Goal: Complete application form

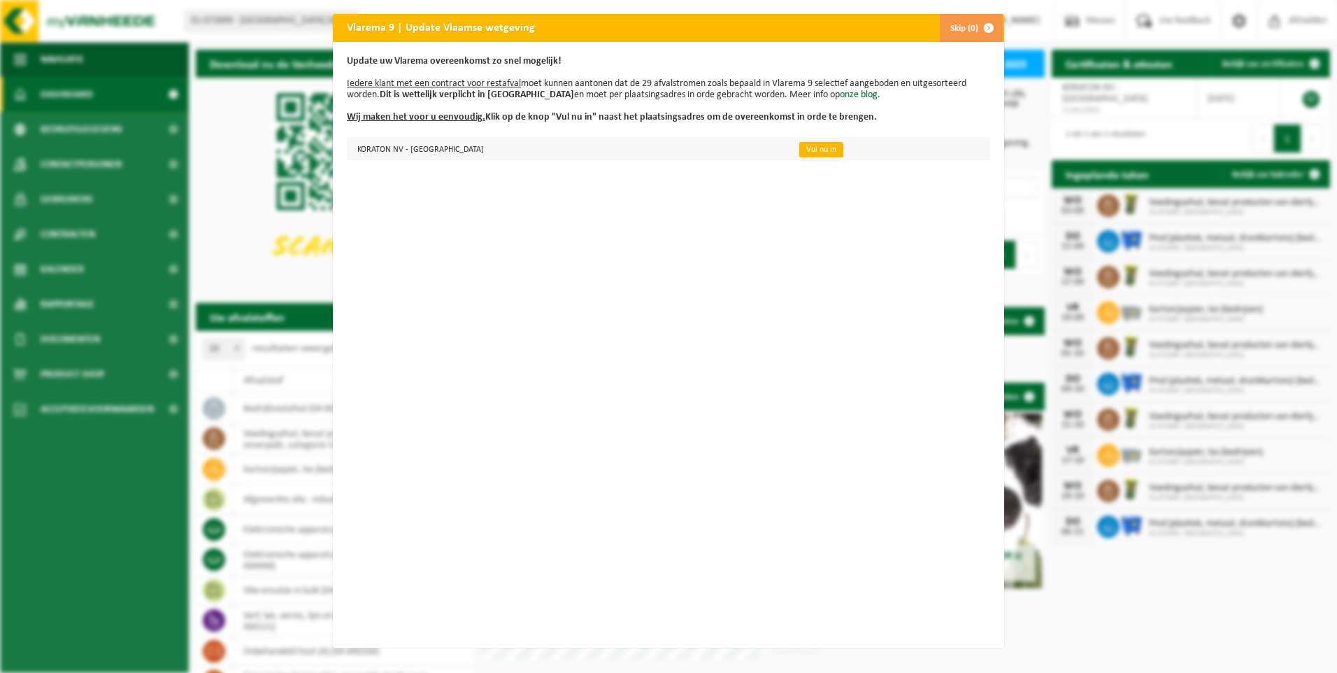
click at [799, 151] on link "Vul nu in" at bounding box center [821, 149] width 44 height 15
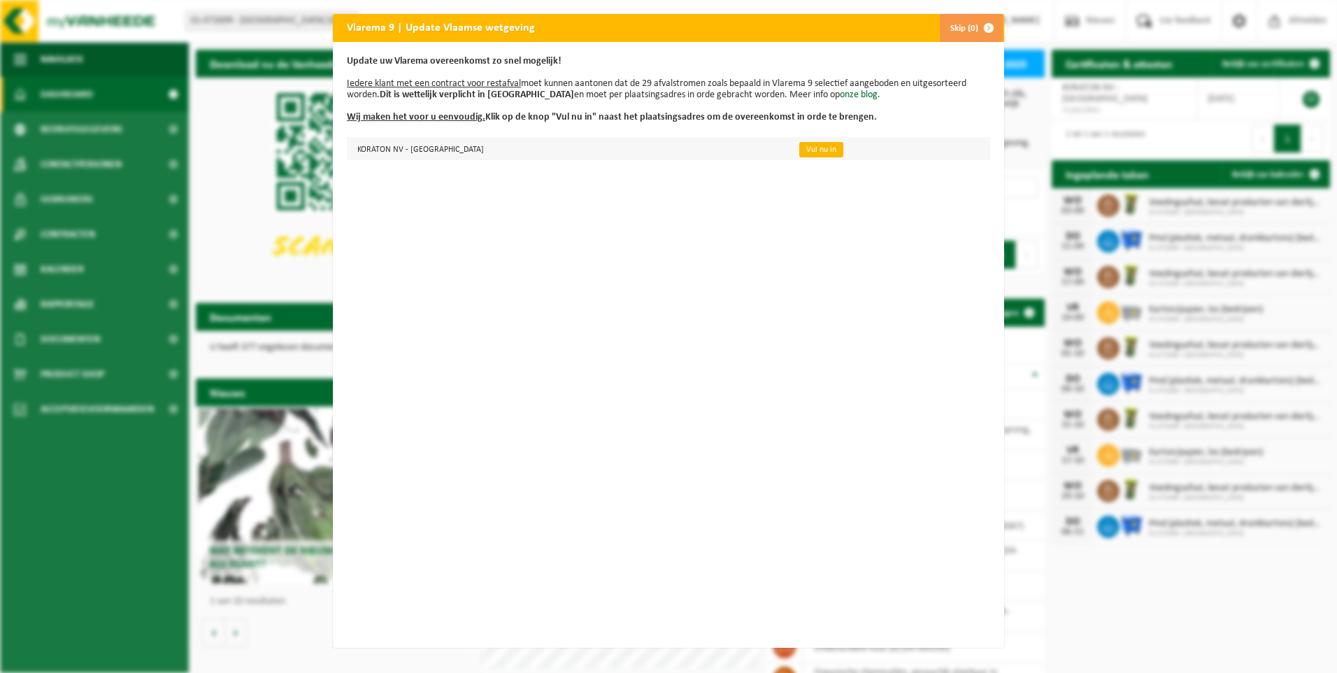
click at [799, 149] on link "Vul nu in" at bounding box center [821, 149] width 44 height 15
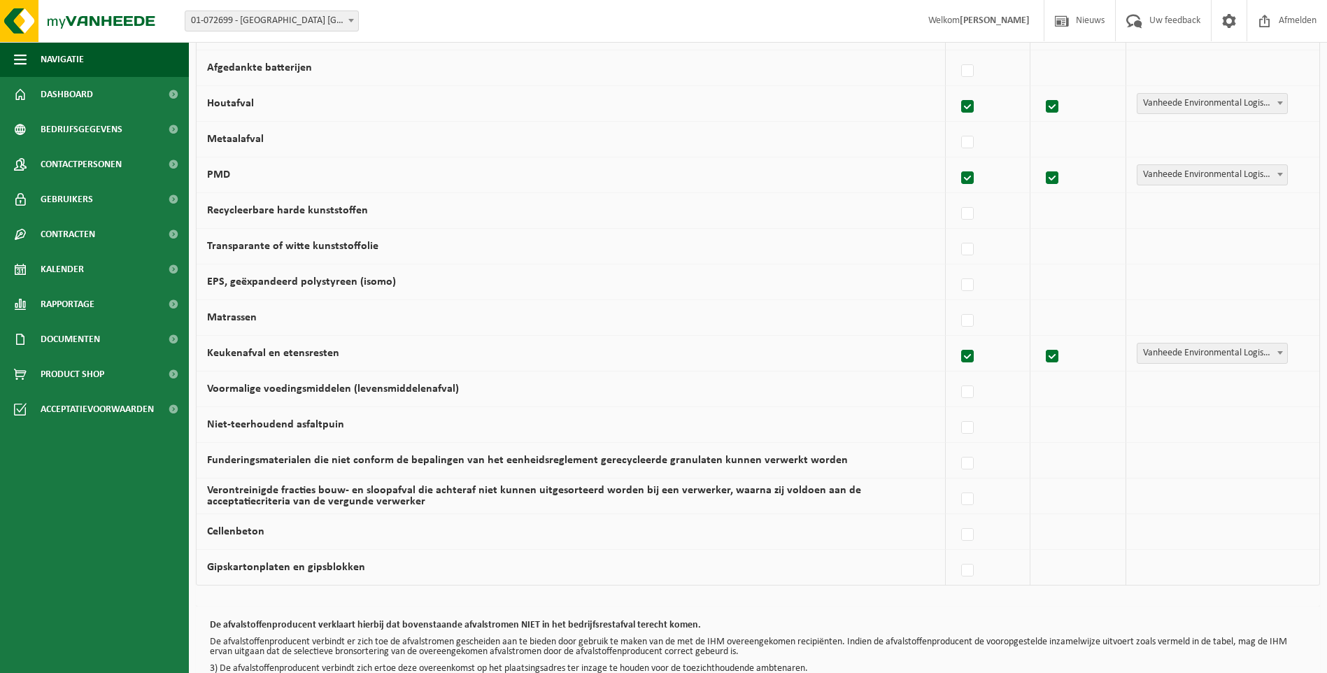
scroll to position [778, 0]
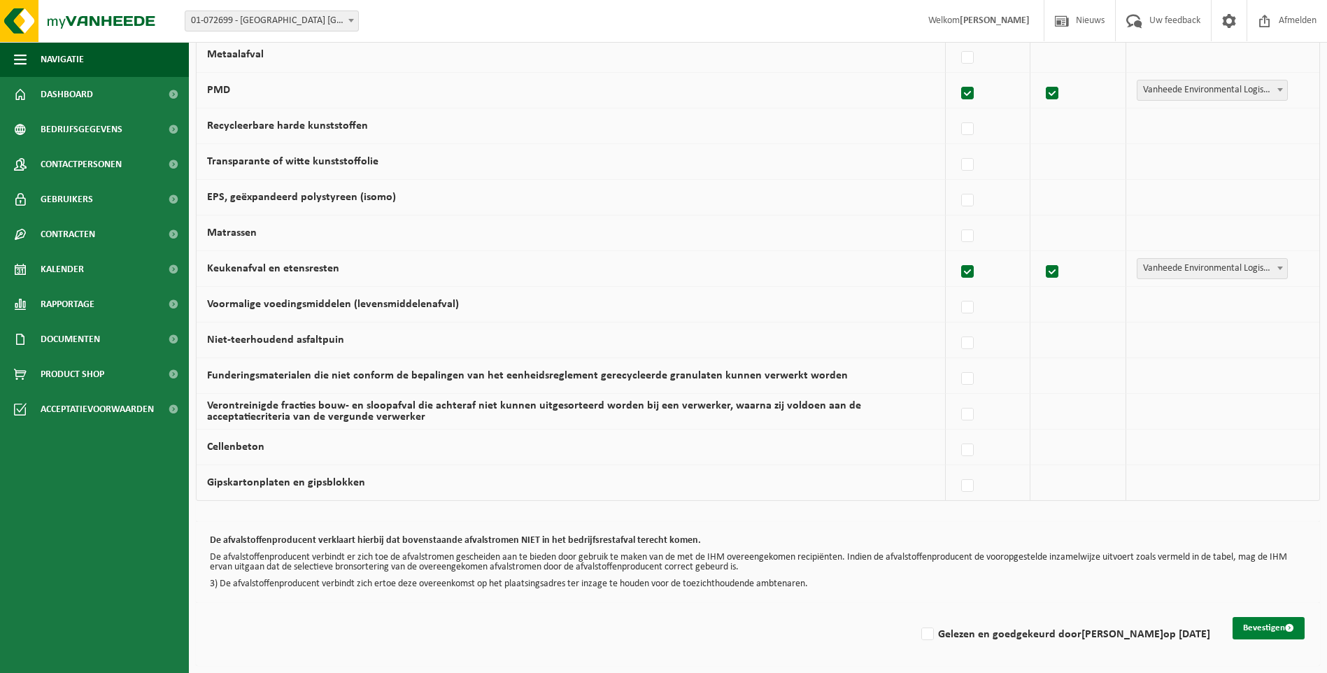
click at [1257, 622] on button "Bevestigen" at bounding box center [1268, 628] width 72 height 22
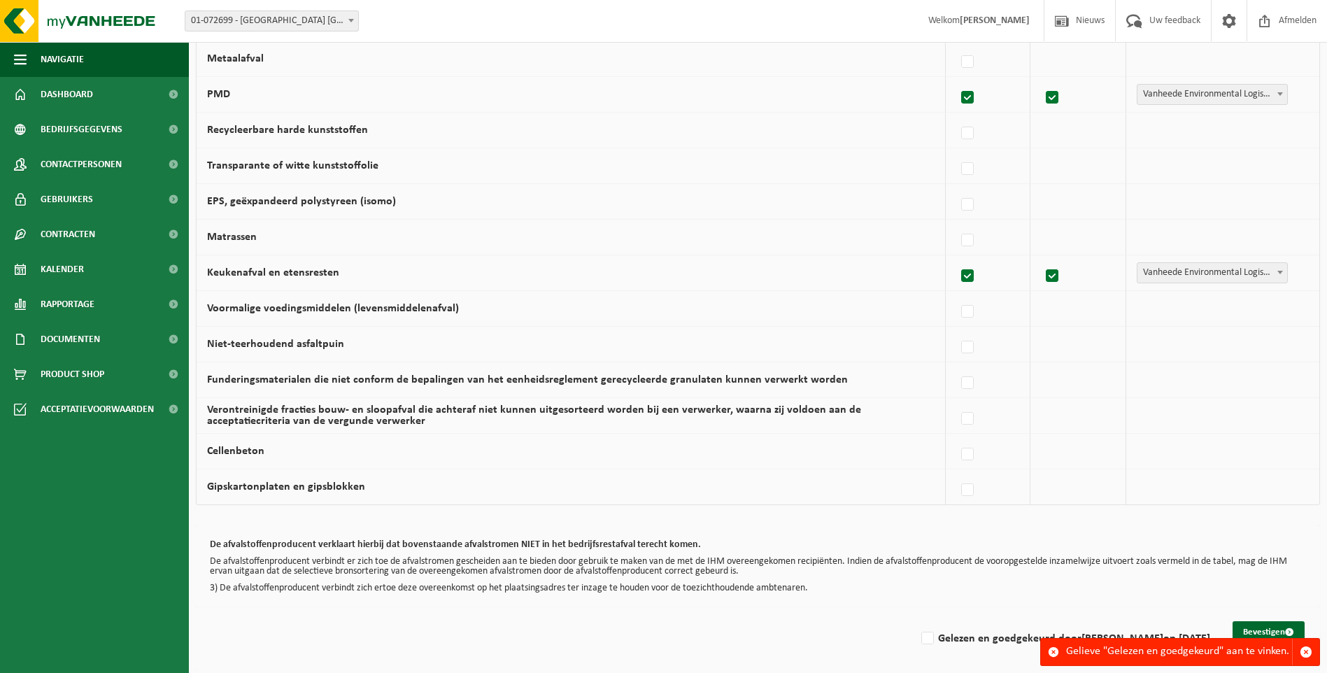
scroll to position [778, 0]
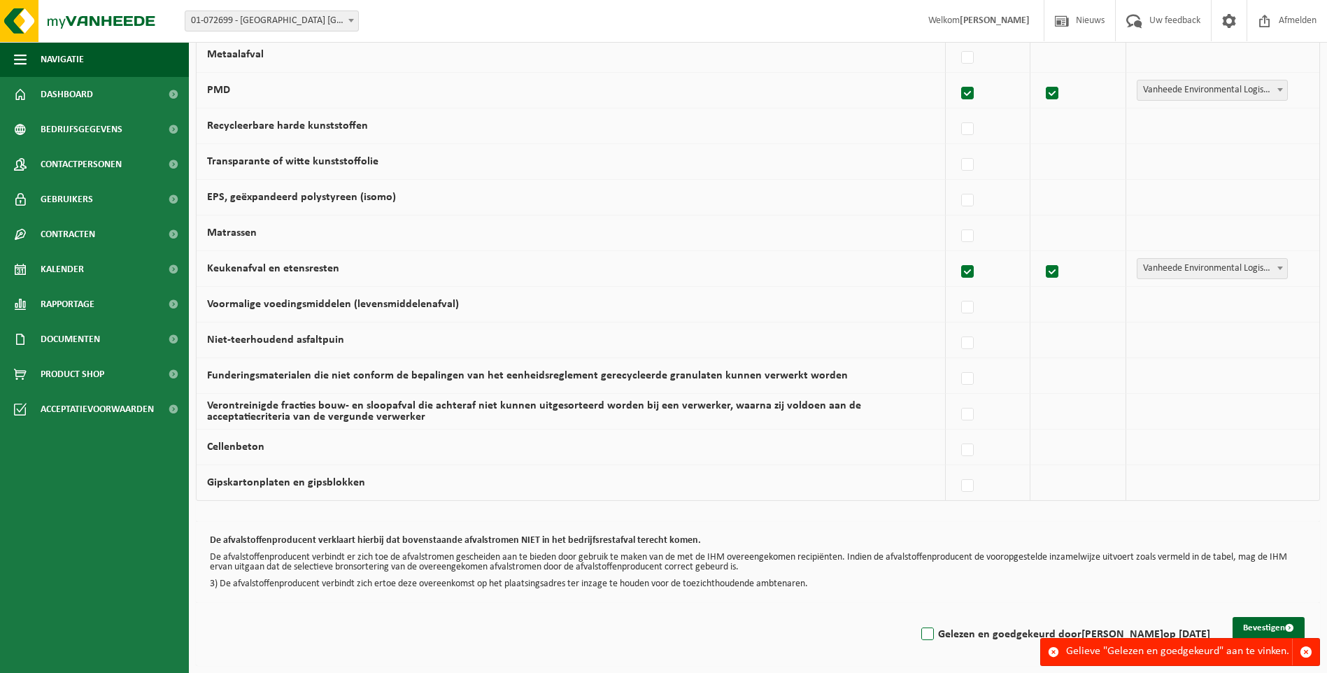
click at [929, 633] on label "Gelezen en goedgekeurd door RIK MARTENS op 28/08/25" at bounding box center [1064, 634] width 292 height 21
click at [916, 617] on input "Gelezen en goedgekeurd door RIK MARTENS op 28/08/25" at bounding box center [915, 616] width 1 height 1
checkbox input "true"
click at [1180, 657] on div "Gelieve "Gelezen en goedgekeurd" aan te vinken." at bounding box center [1179, 652] width 226 height 27
click at [1178, 647] on div "Gelieve "Gelezen en goedgekeurd" aan te vinken." at bounding box center [1179, 652] width 226 height 27
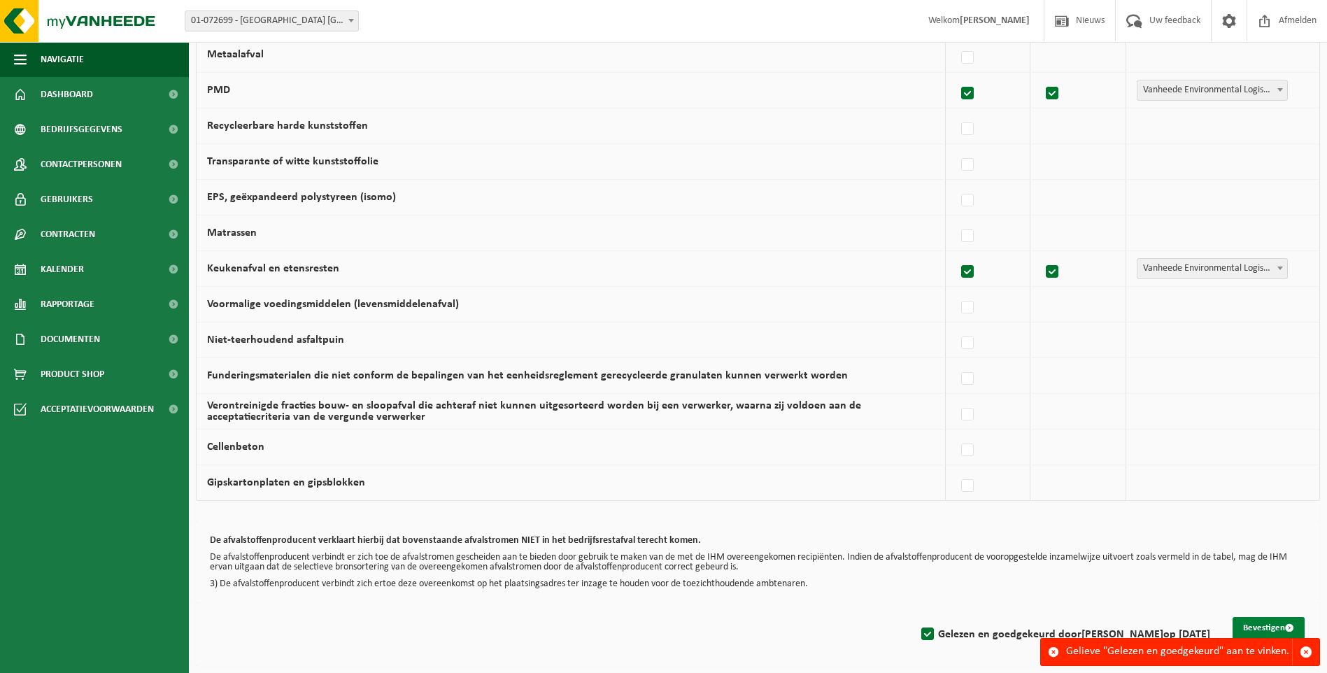
click at [1258, 621] on button "Bevestigen" at bounding box center [1268, 628] width 72 height 22
